Goal: Information Seeking & Learning: Learn about a topic

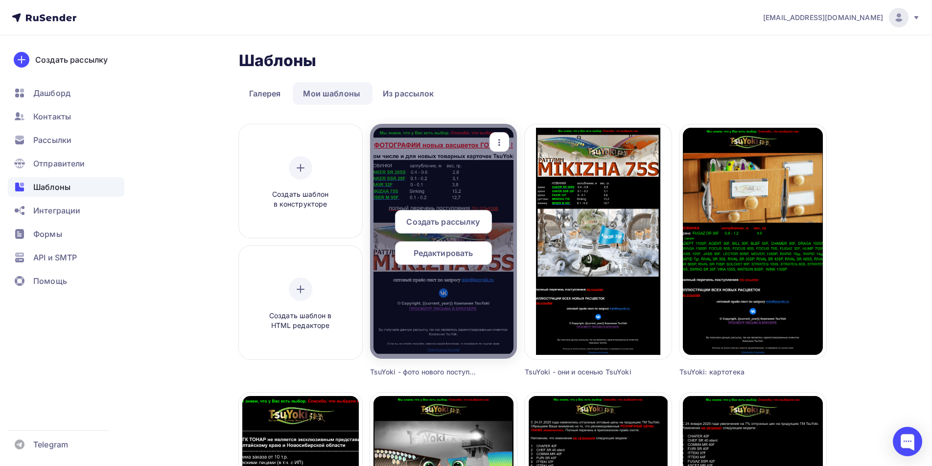
click at [498, 145] on icon "button" at bounding box center [499, 143] width 12 height 12
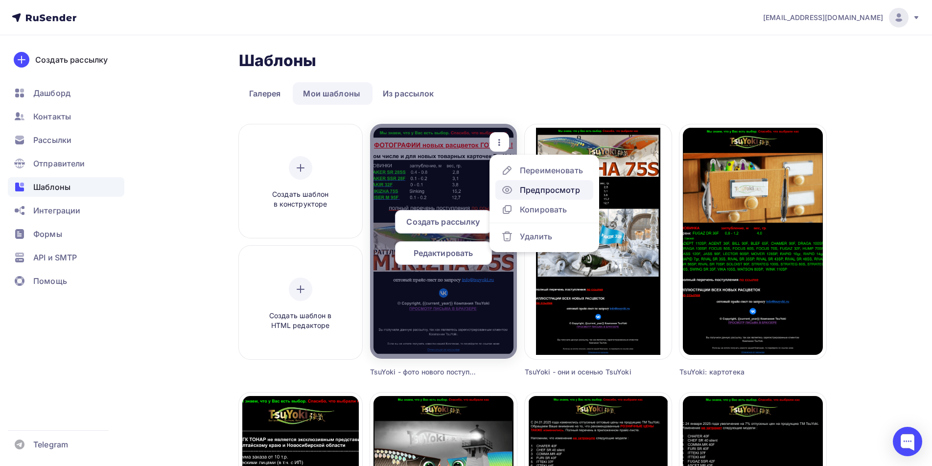
click at [537, 189] on div "Предпросмотр" at bounding box center [550, 190] width 60 height 12
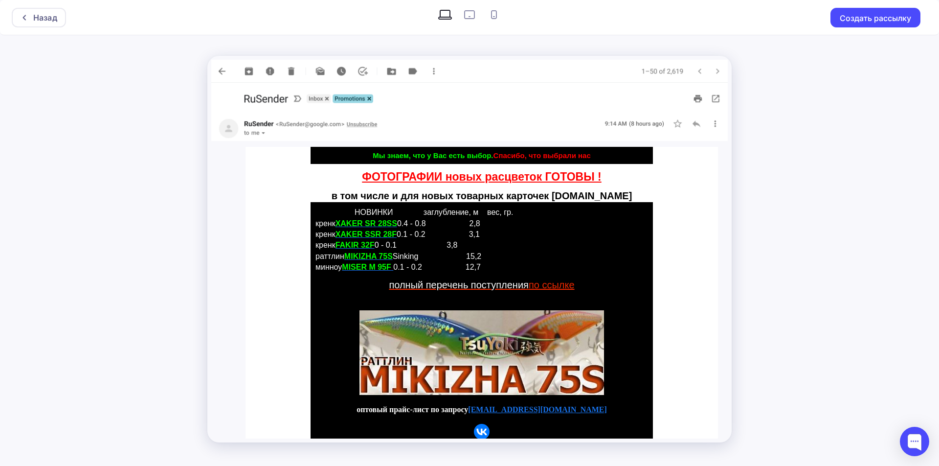
click at [394, 173] on link "ФОТОГРАФИИ новых расцветок ГОТОВЫ !" at bounding box center [481, 176] width 239 height 13
click at [38, 16] on div "Назад" at bounding box center [45, 18] width 24 height 12
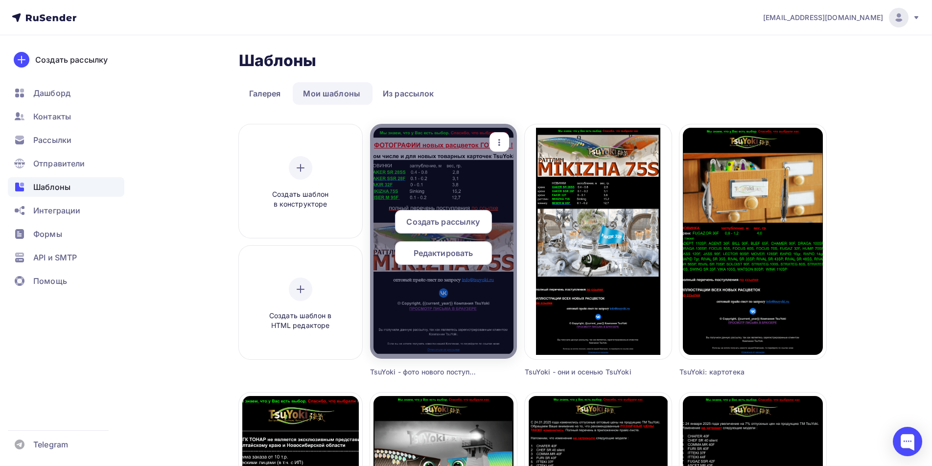
click at [497, 141] on icon "button" at bounding box center [499, 143] width 12 height 12
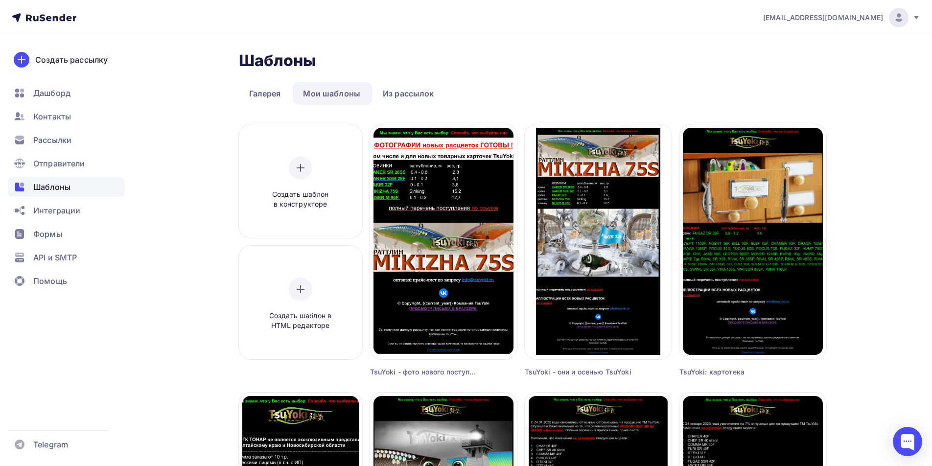
drag, startPoint x: 529, startPoint y: 187, endPoint x: 594, endPoint y: 85, distance: 121.0
click at [529, 187] on div "Предпросмотр" at bounding box center [550, 185] width 60 height 12
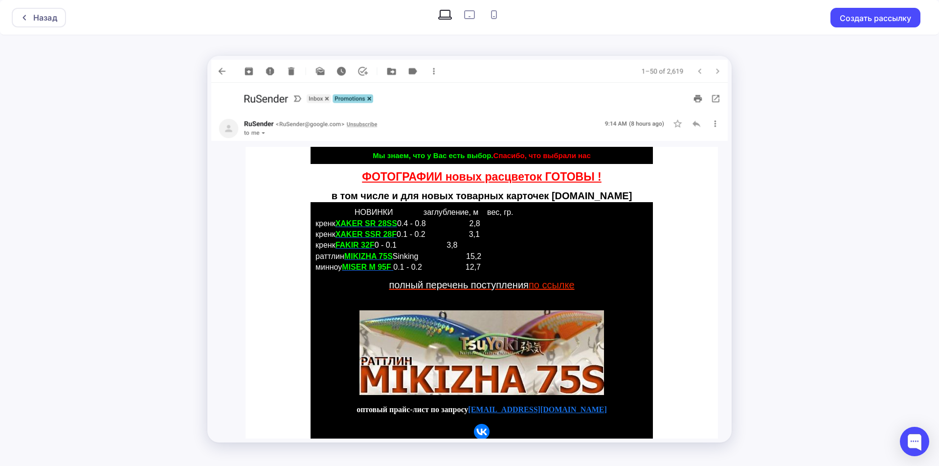
click at [429, 175] on link "ФОТОГРАФИИ новых расцветок ГОТОВЫ !" at bounding box center [481, 176] width 239 height 13
